Goal: Information Seeking & Learning: Find specific fact

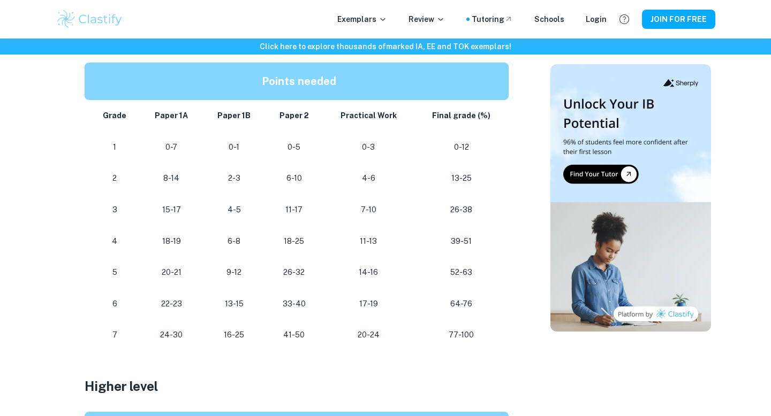
scroll to position [597, 0]
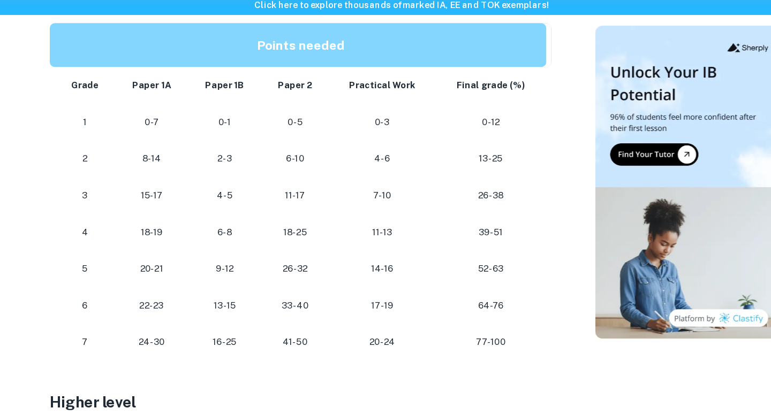
click at [291, 291] on td "33-40" at bounding box center [294, 304] width 58 height 32
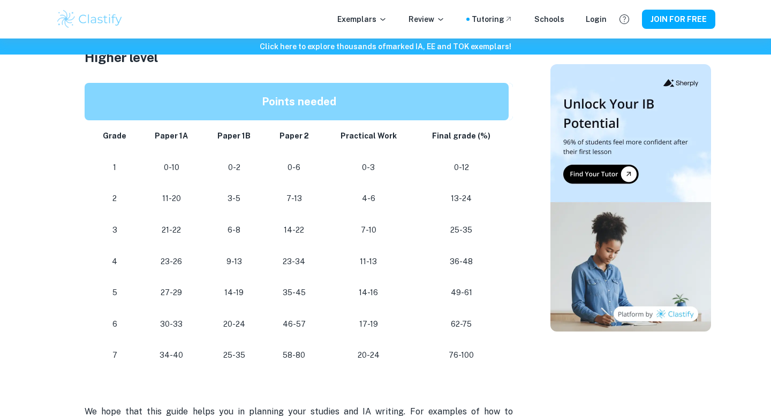
scroll to position [921, 0]
